Goal: Entertainment & Leisure: Consume media (video, audio)

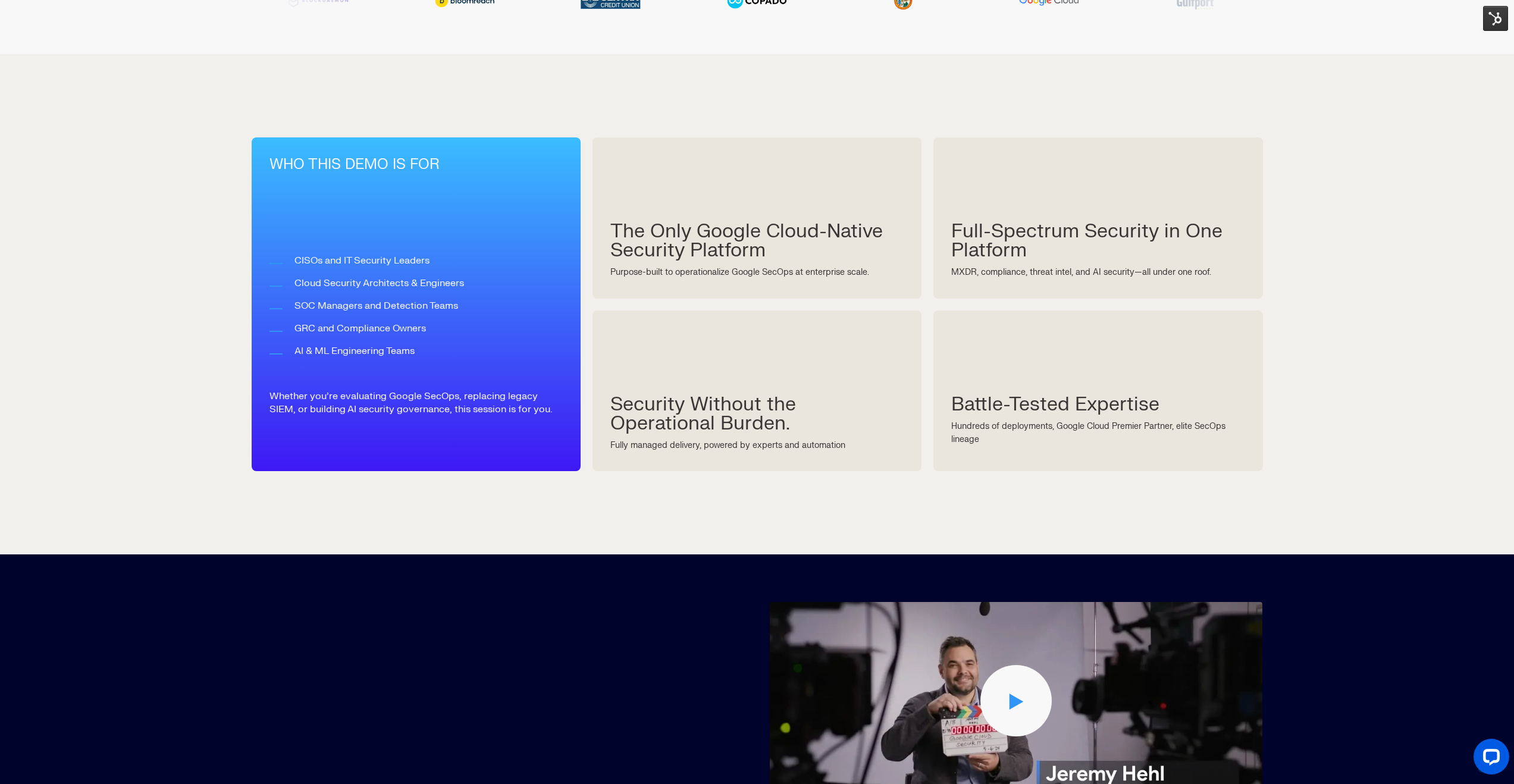
scroll to position [1332, 0]
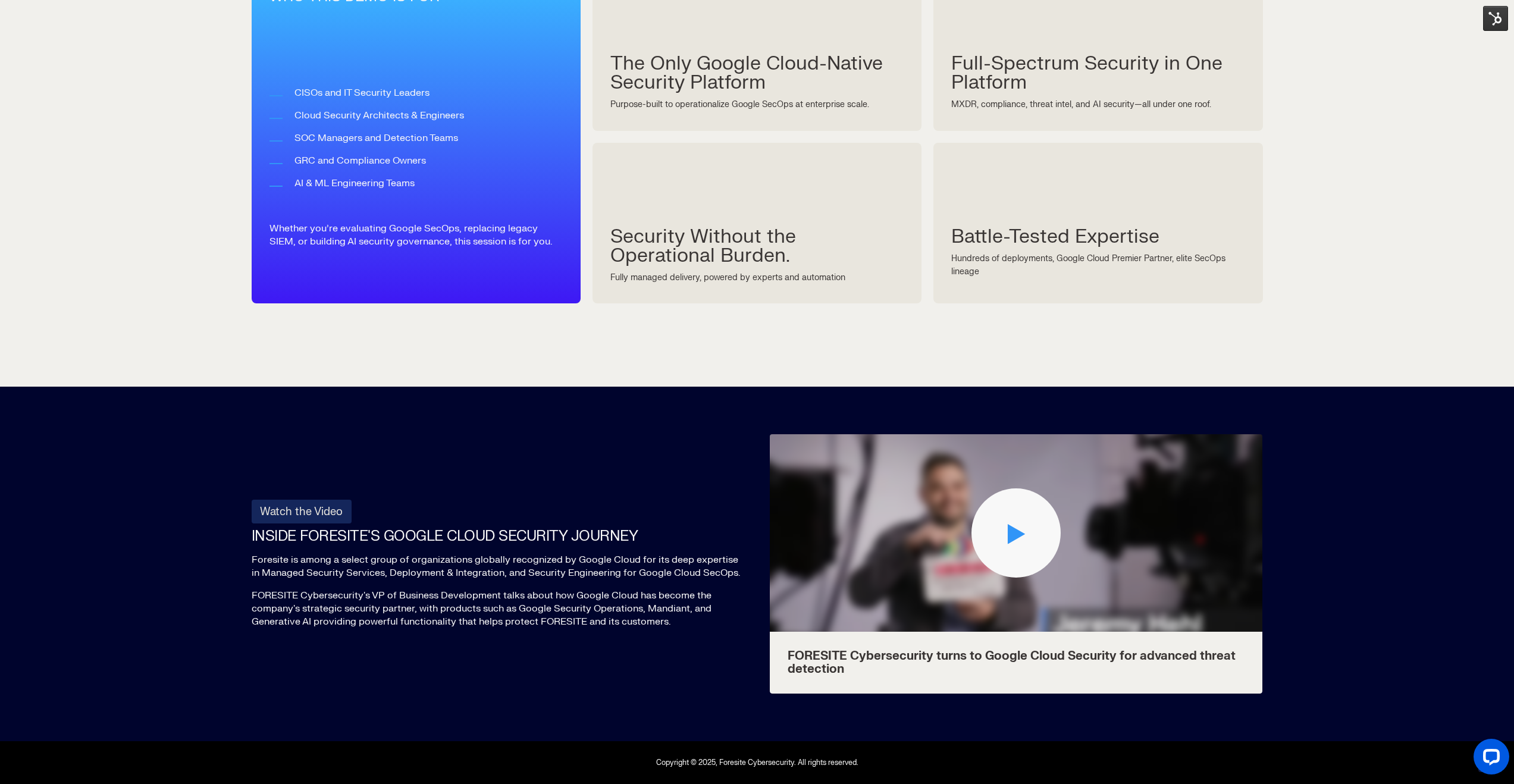
click at [1012, 544] on div "Play Video" at bounding box center [1016, 533] width 90 height 90
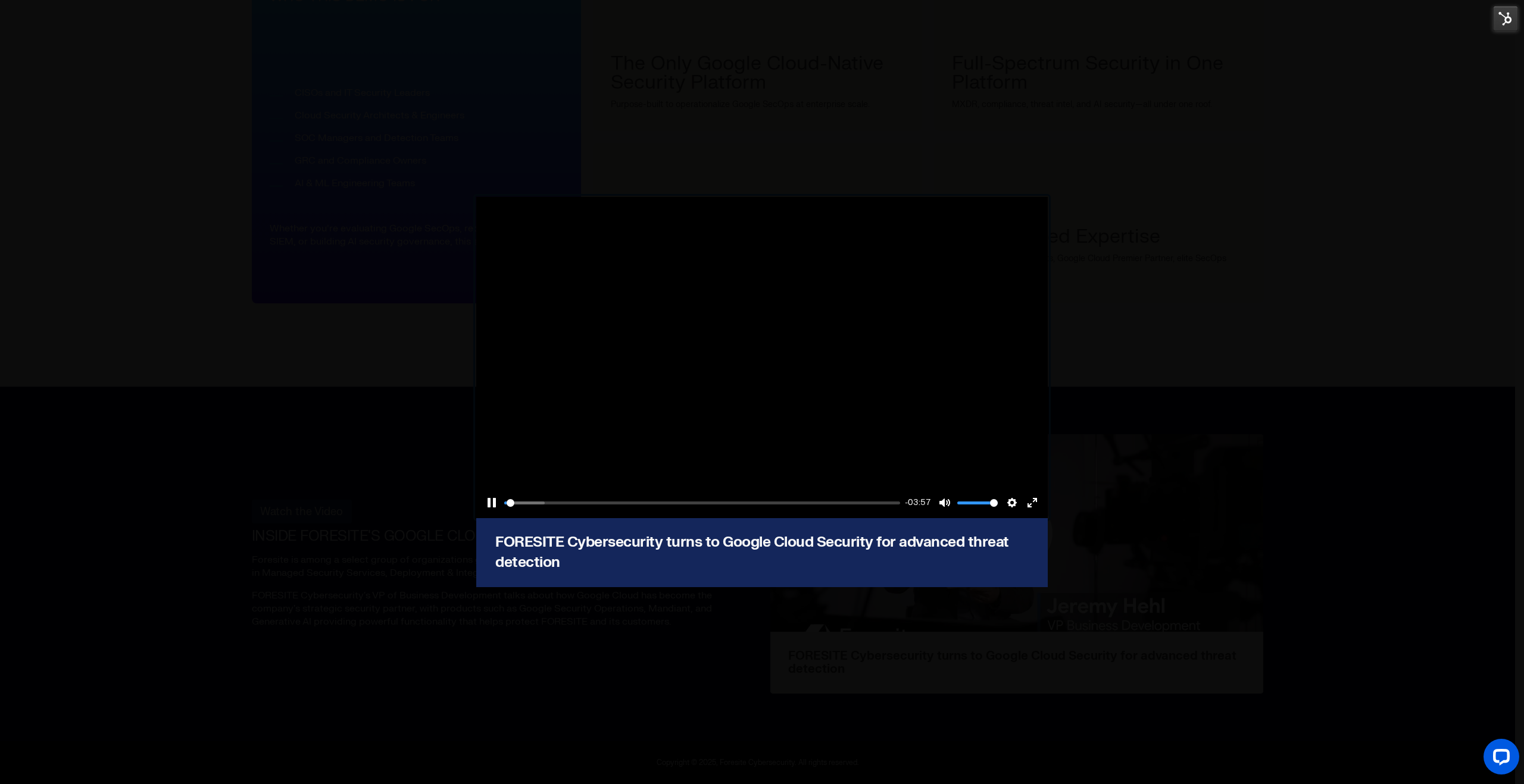
type input "0.62"
type input "0.85"
type input "0.64"
type input "0.8"
type input "0.66"
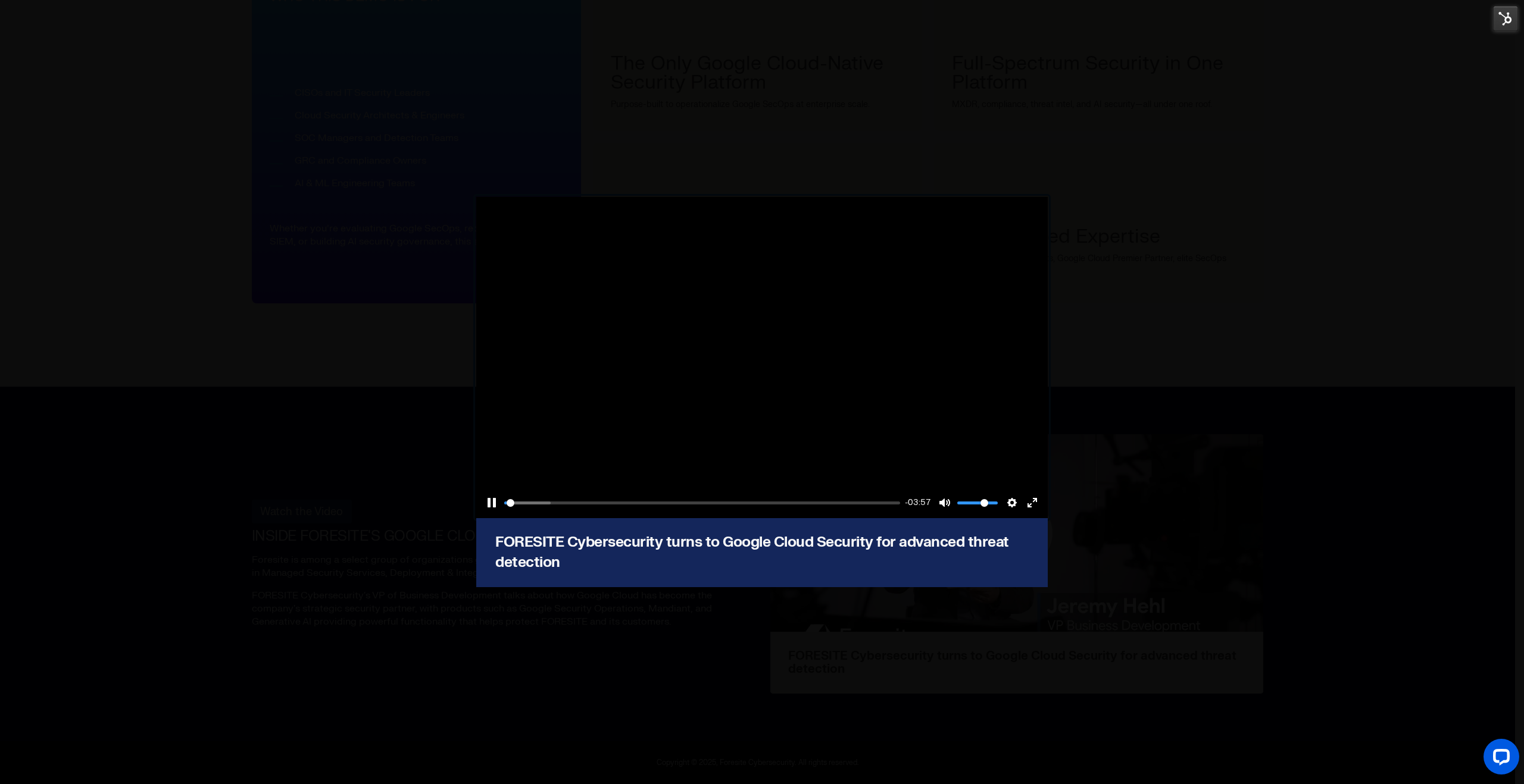
type input "0.6"
type input "0.68"
type input "0.45"
type input "0.7"
type input "0.4"
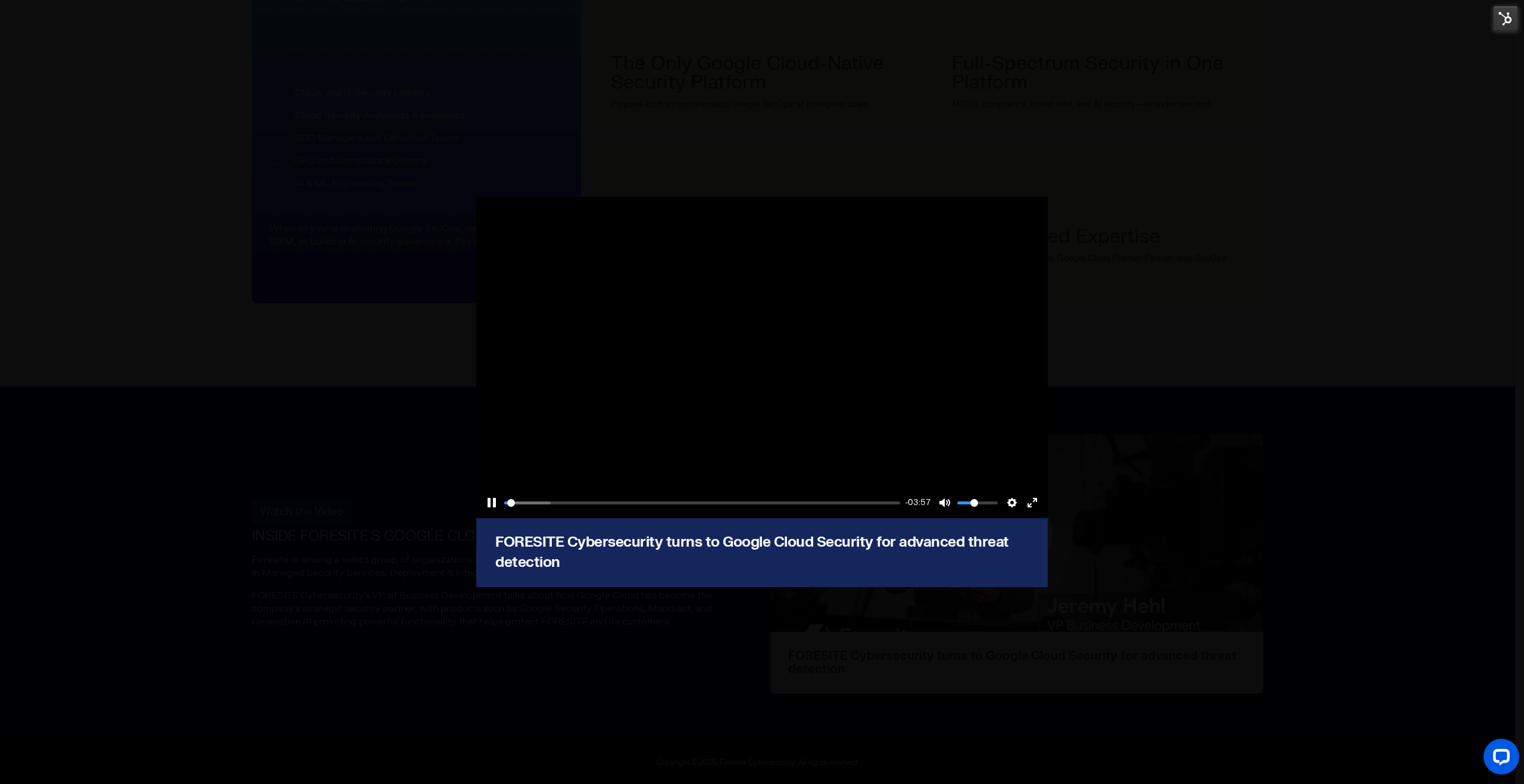
type input "0.74"
type input "0.35"
type input "0.81"
type input "0.3"
type input "0.91"
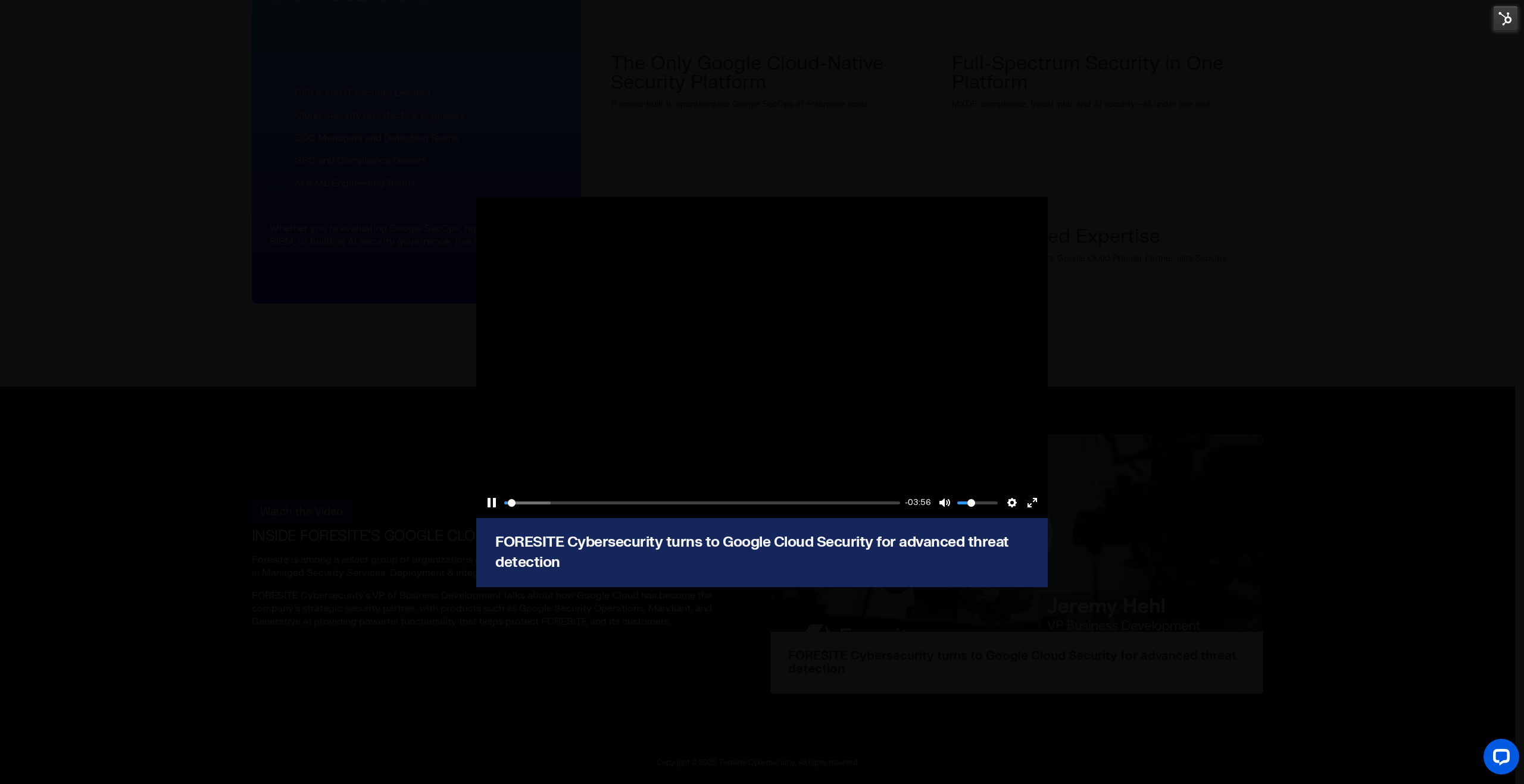
type input "0.25"
type input "0.97"
type input "0.2"
type input "1.02"
type input "0.15"
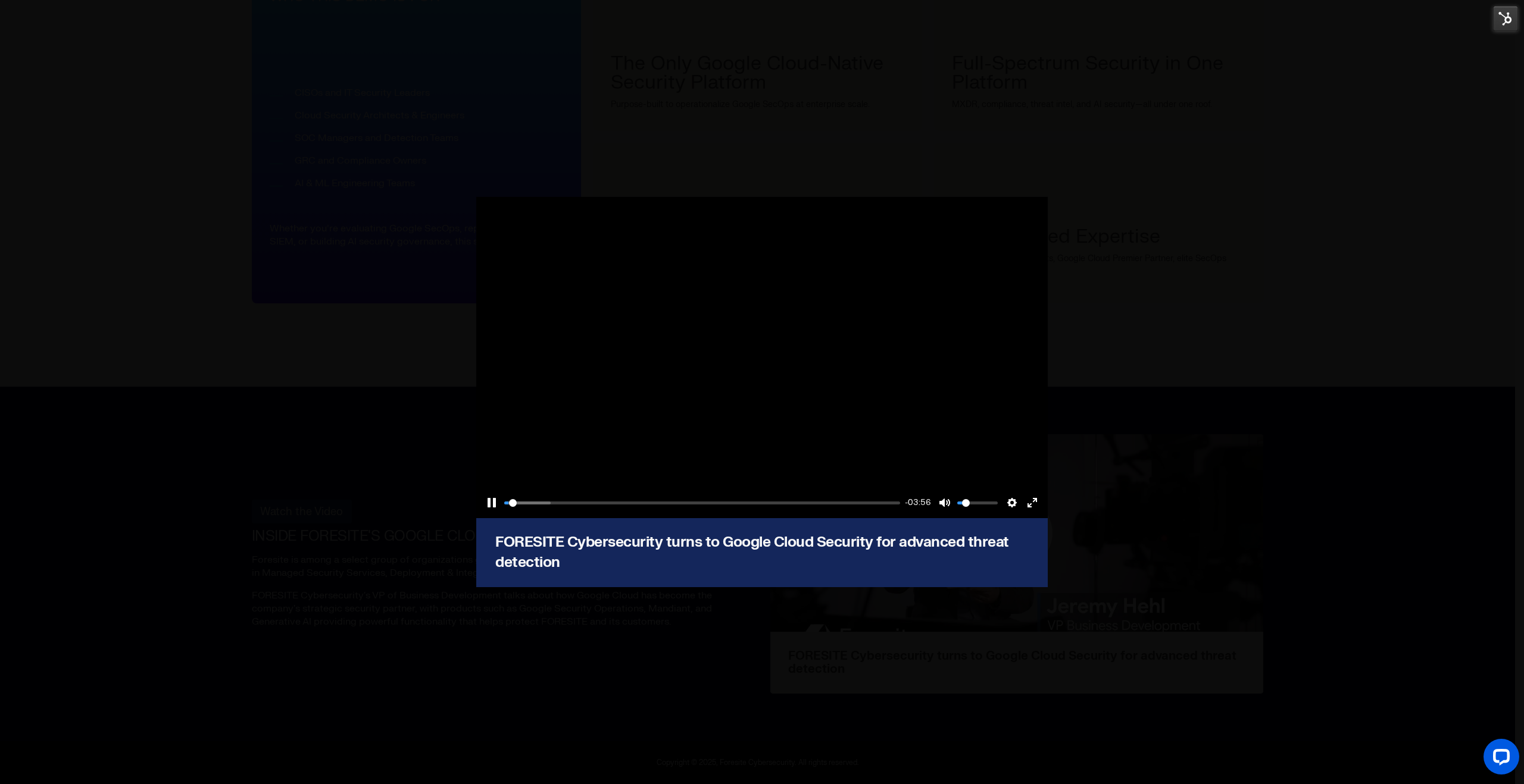
type input "1.2"
drag, startPoint x: 988, startPoint y: 505, endPoint x: 967, endPoint y: 508, distance: 21.2
type input "0.15"
click at [967, 508] on input "Volume" at bounding box center [977, 503] width 40 height 11
type input "1.25"
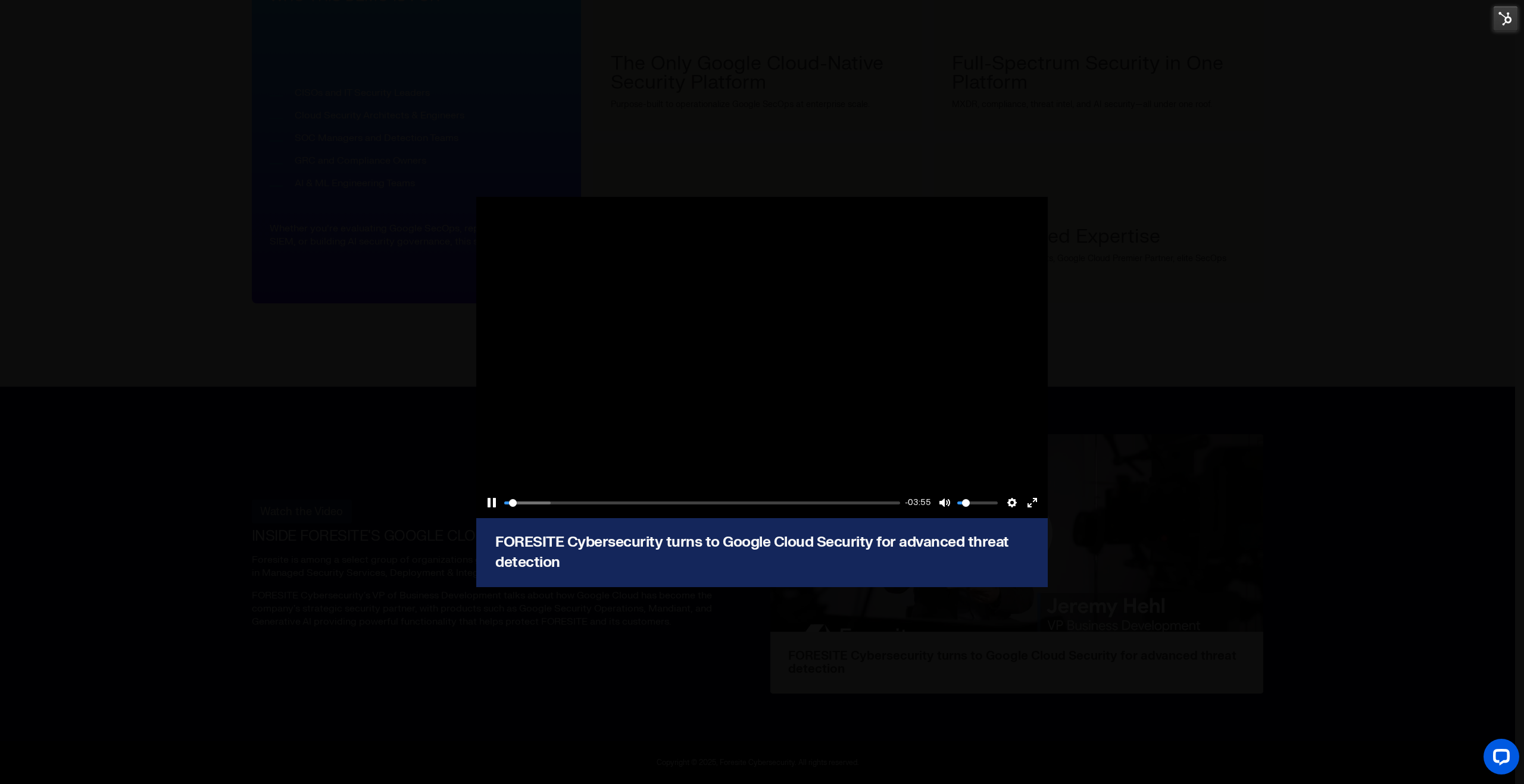
type input "0.2"
type input "1.27"
type input "0.2"
click at [967, 508] on input "Volume" at bounding box center [977, 503] width 40 height 11
click at [1008, 507] on button "Settings" at bounding box center [1011, 502] width 19 height 19
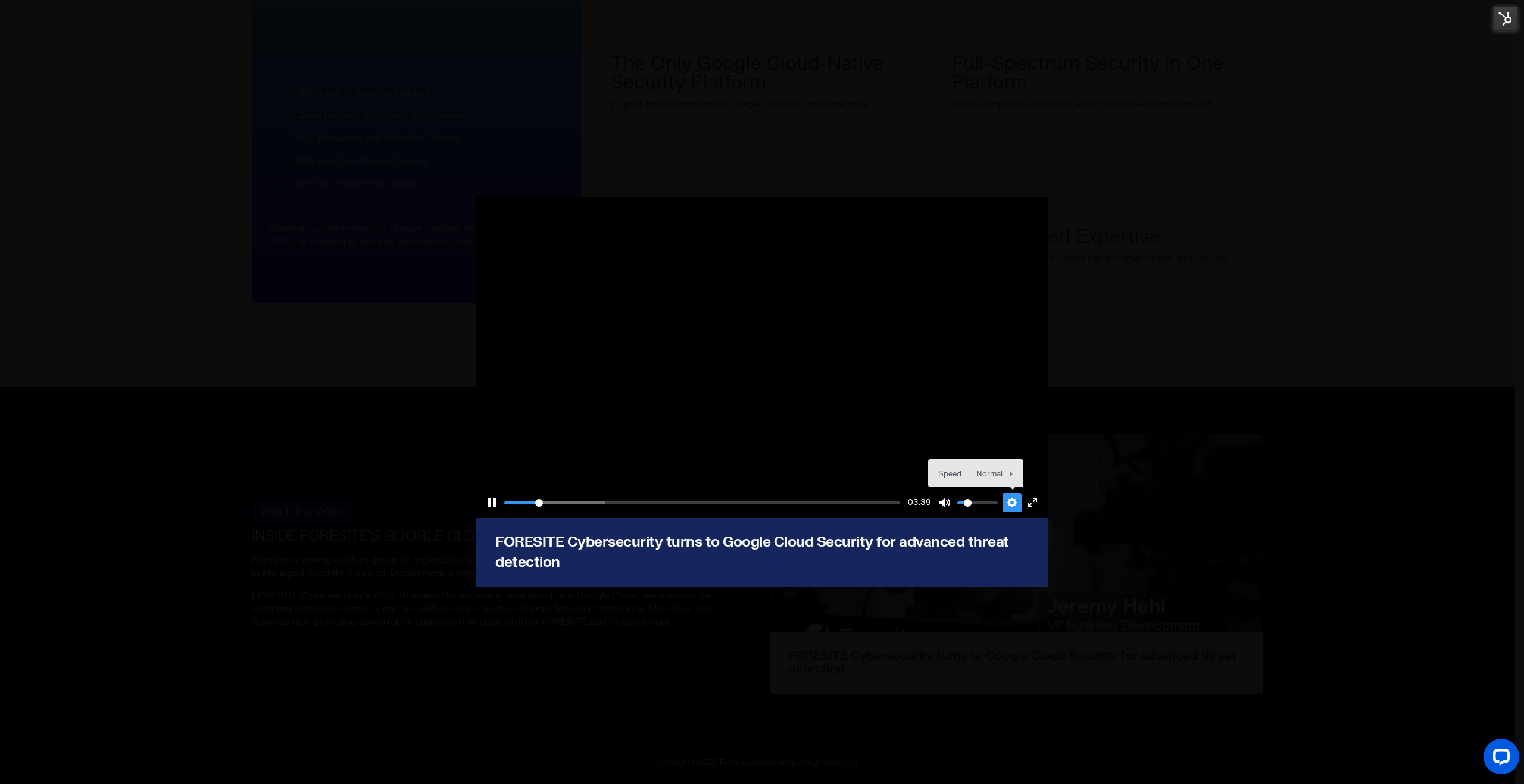
click at [1008, 507] on button "Settings" at bounding box center [1011, 502] width 19 height 19
type input "55.01"
click at [921, 404] on div at bounding box center [762, 357] width 572 height 321
click at [1331, 220] on div "Pause Play % buffered 00:00 -01:47 Unmute Mute Disable captions Enable captions…" at bounding box center [762, 391] width 1524 height 389
